Goal: Information Seeking & Learning: Find specific fact

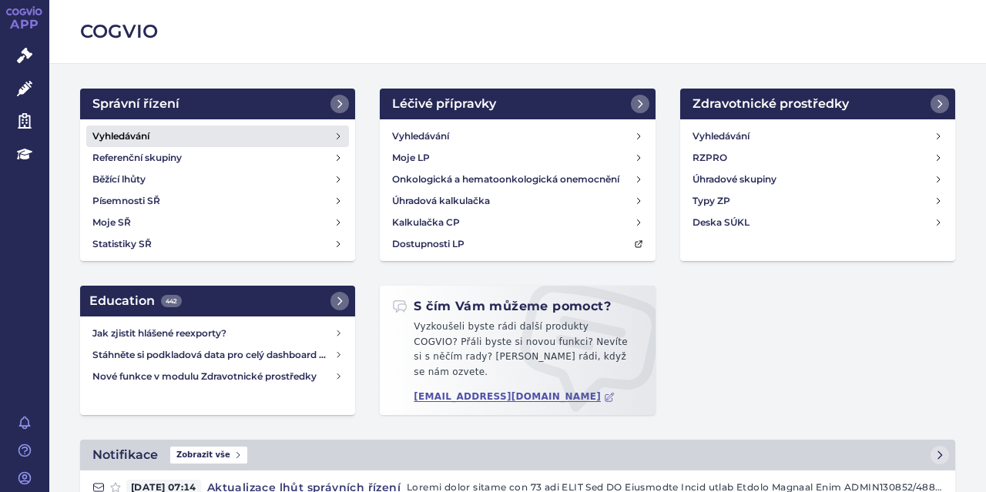
click at [200, 138] on link "Vyhledávání" at bounding box center [217, 137] width 263 height 22
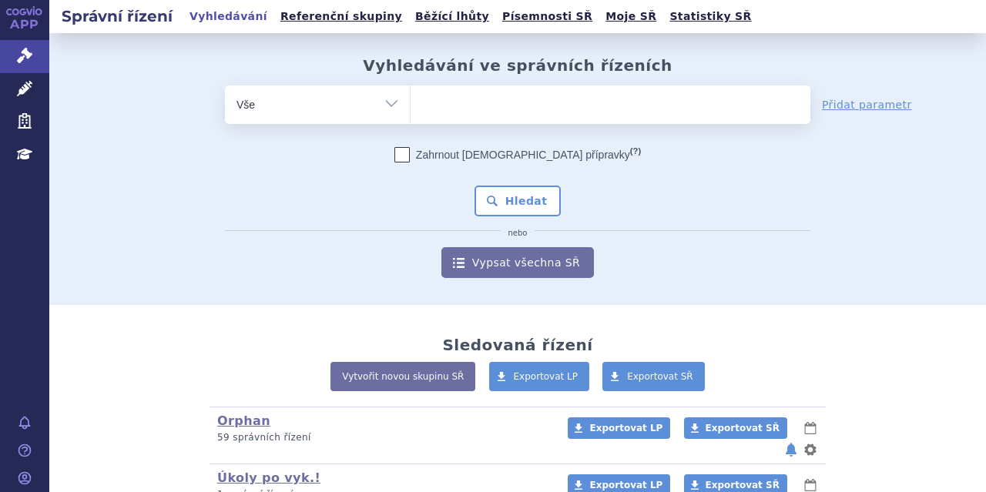
click at [447, 102] on ul at bounding box center [610, 101] width 400 height 32
click at [410, 102] on select at bounding box center [410, 104] width 1 height 38
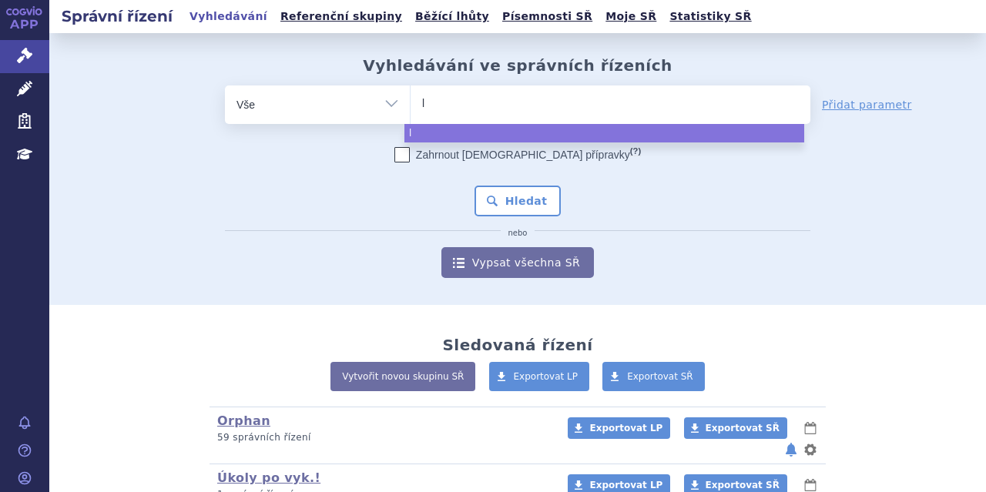
type input "le"
type input "leq"
type input "leqe"
type input "leqem"
type input "leqemb"
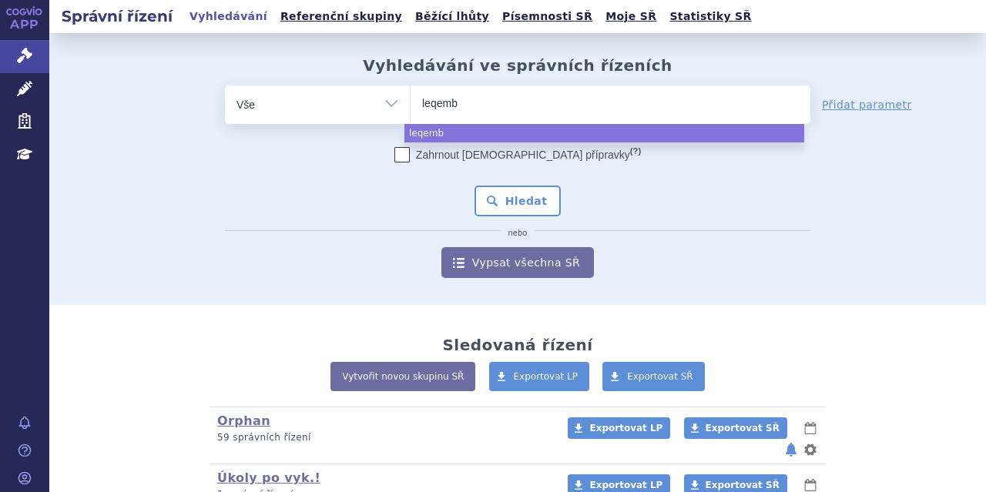
type input "leqembi"
select select "leqembi"
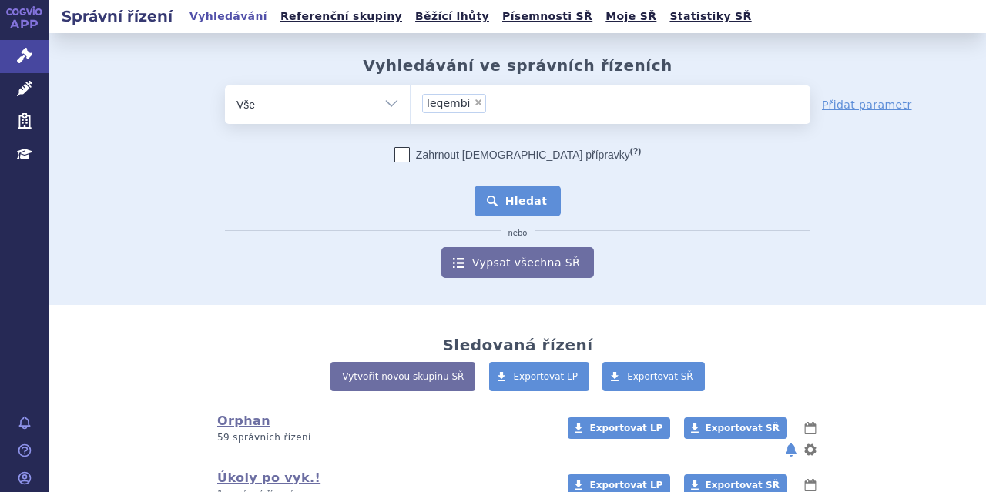
click at [494, 186] on button "Hledat" at bounding box center [517, 201] width 87 height 31
